Goal: Task Accomplishment & Management: Manage account settings

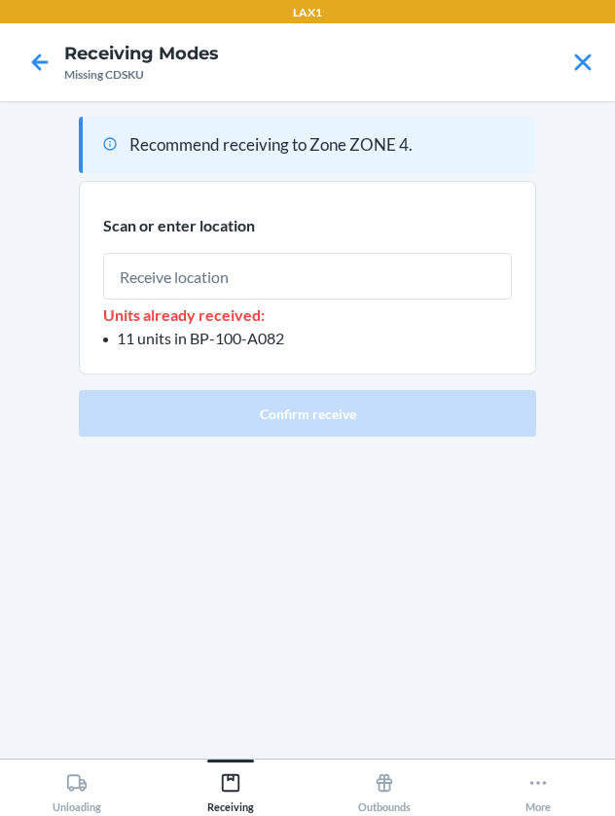
scroll to position [1, 0]
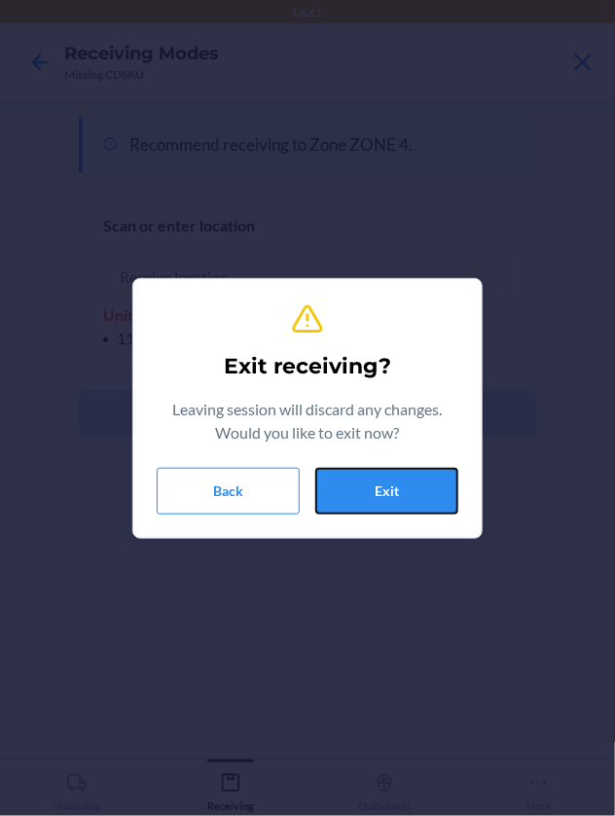
click at [424, 488] on button "Exit" at bounding box center [386, 491] width 143 height 47
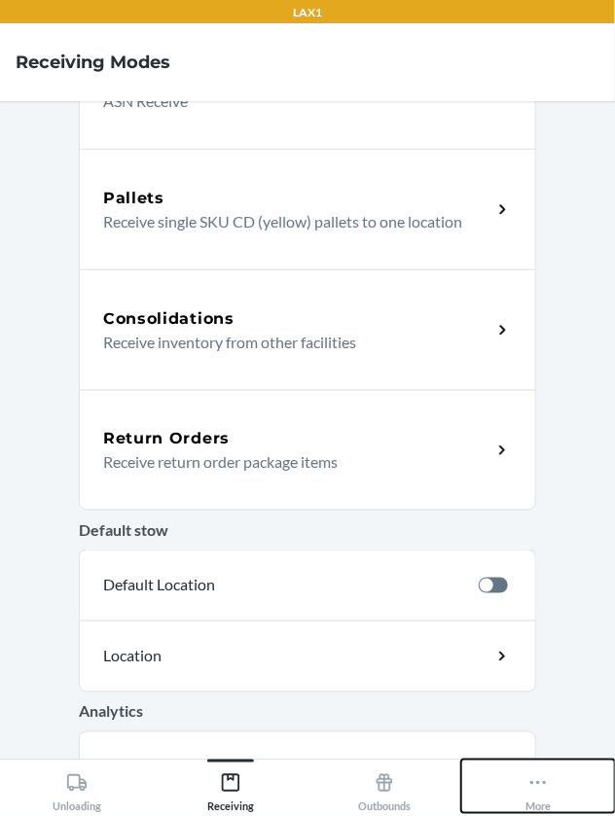
click at [542, 813] on div "More" at bounding box center [537, 788] width 25 height 49
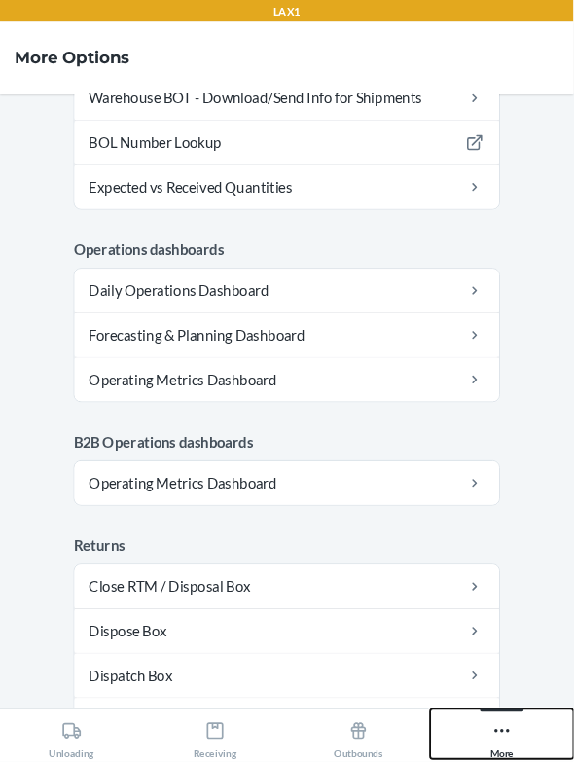
scroll to position [946, 0]
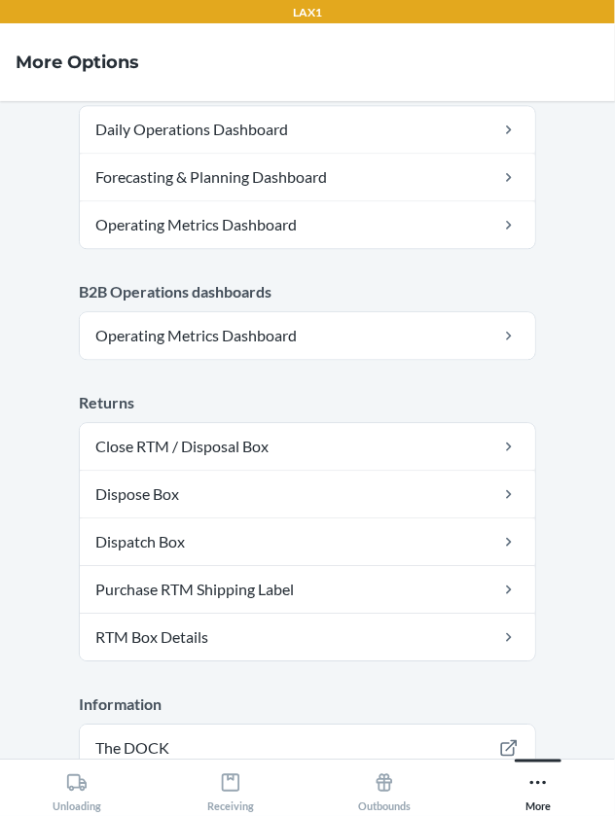
click at [358, 810] on button "Logout" at bounding box center [307, 826] width 457 height 47
